Goal: Information Seeking & Learning: Find specific fact

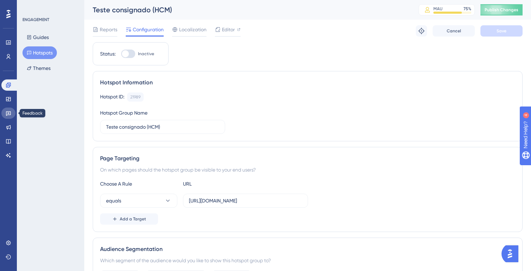
click at [13, 113] on link at bounding box center [8, 112] width 14 height 11
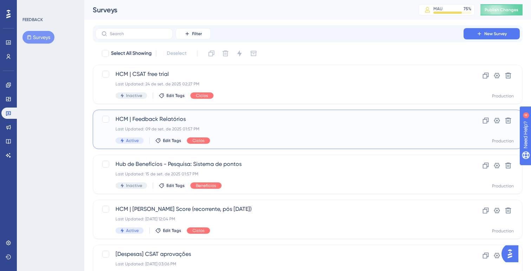
click at [214, 117] on span "HCM | Feedback Relatórios" at bounding box center [280, 119] width 328 height 8
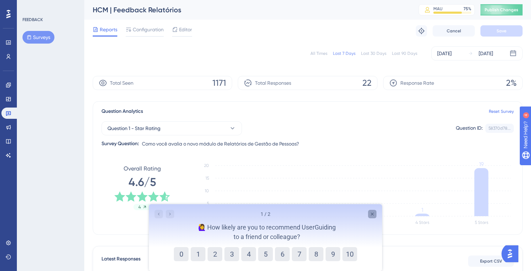
click at [370, 217] on div "Close survey" at bounding box center [372, 214] width 8 height 8
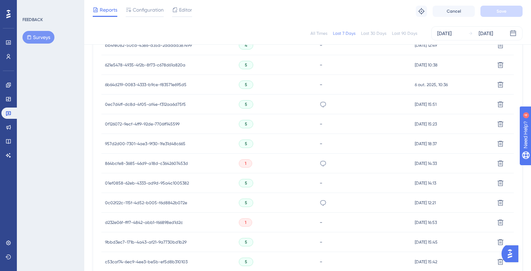
scroll to position [402, 0]
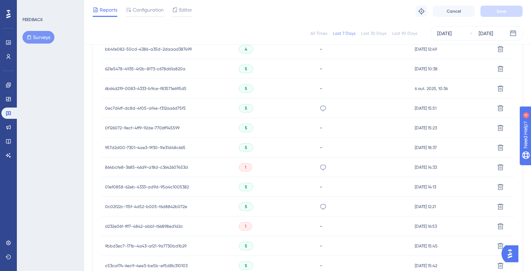
click at [167, 165] on span "864bcfe8-3685-46d9-a18d-c3642607453d" at bounding box center [146, 167] width 83 height 6
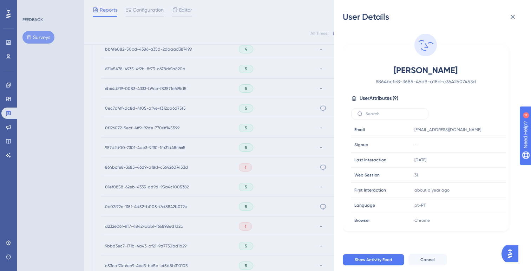
click at [429, 68] on span "[PERSON_NAME]" at bounding box center [426, 70] width 124 height 11
copy span "[PERSON_NAME]"
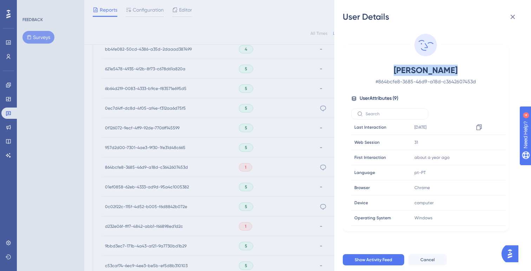
scroll to position [0, 0]
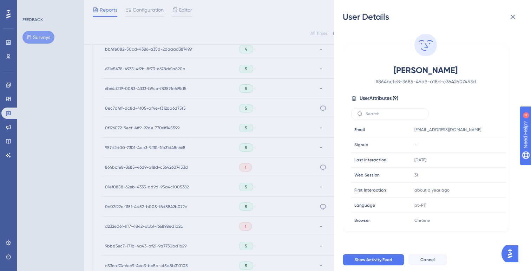
click at [15, 107] on div "User Details [PERSON_NAME] # 864bcfe8-3685-46d9-a18d-c3642607453d User Attribut…" at bounding box center [265, 135] width 531 height 271
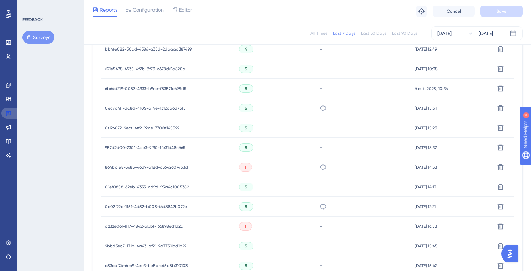
click at [10, 113] on icon at bounding box center [9, 113] width 6 height 6
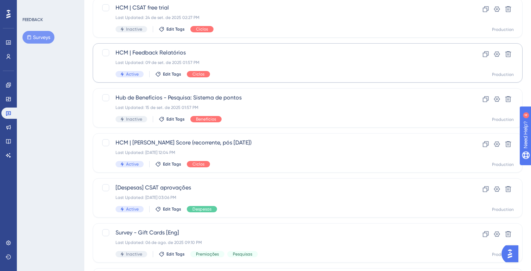
scroll to position [69, 0]
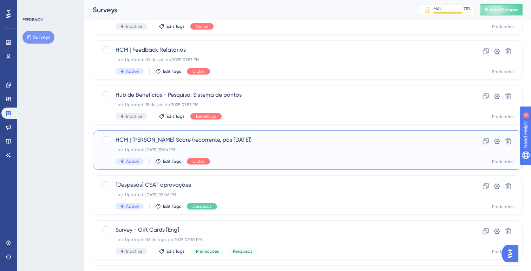
click at [159, 147] on div "Last Updated: [DATE] 12:04 PM" at bounding box center [280, 150] width 328 height 6
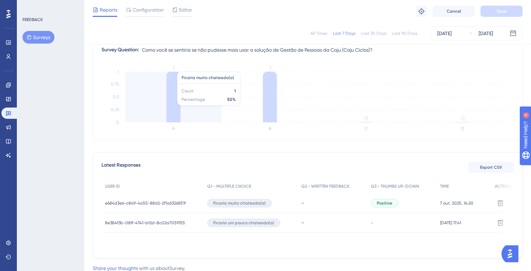
scroll to position [115, 0]
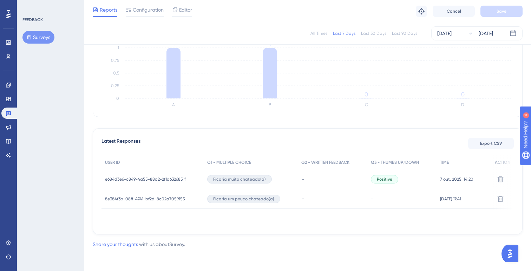
click at [166, 179] on span "e684d3e6-c849-4a55-88d2-2f1a6326851f" at bounding box center [145, 179] width 81 height 6
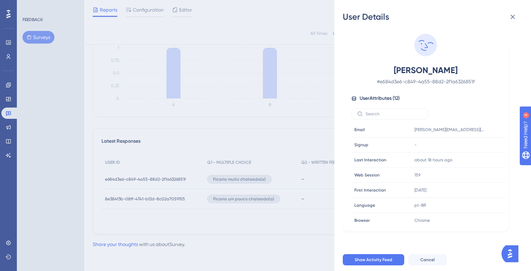
drag, startPoint x: 479, startPoint y: 72, endPoint x: 365, endPoint y: 69, distance: 114.5
click at [365, 69] on span "[PERSON_NAME]" at bounding box center [426, 70] width 124 height 11
copy span "[PERSON_NAME]"
click at [428, 100] on div "User Attributes ( 12 )" at bounding box center [425, 98] width 149 height 8
click at [262, 98] on div "User Details [PERSON_NAME] # e684d3e6-c849-4a55-88d2-2f1a6326851f User Attribut…" at bounding box center [265, 135] width 531 height 271
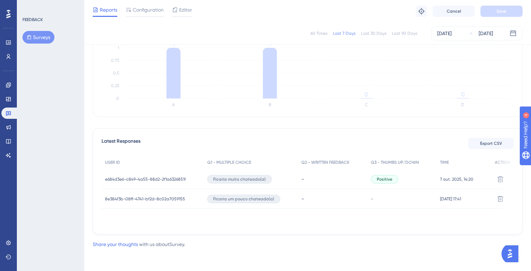
scroll to position [109, 0]
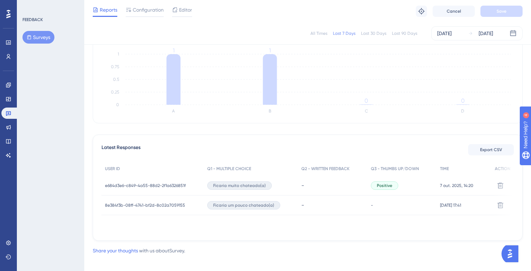
click at [129, 183] on span "e684d3e6-c849-4a55-88d2-2f1a6326851f" at bounding box center [145, 186] width 81 height 6
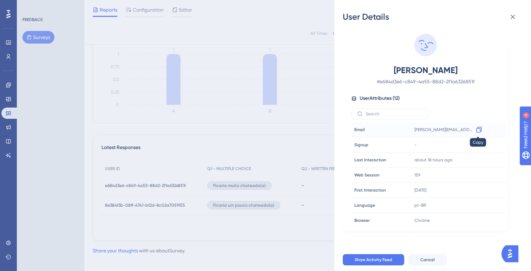
click at [479, 128] on icon at bounding box center [478, 130] width 5 height 6
